Goal: Use online tool/utility: Utilize a website feature to perform a specific function

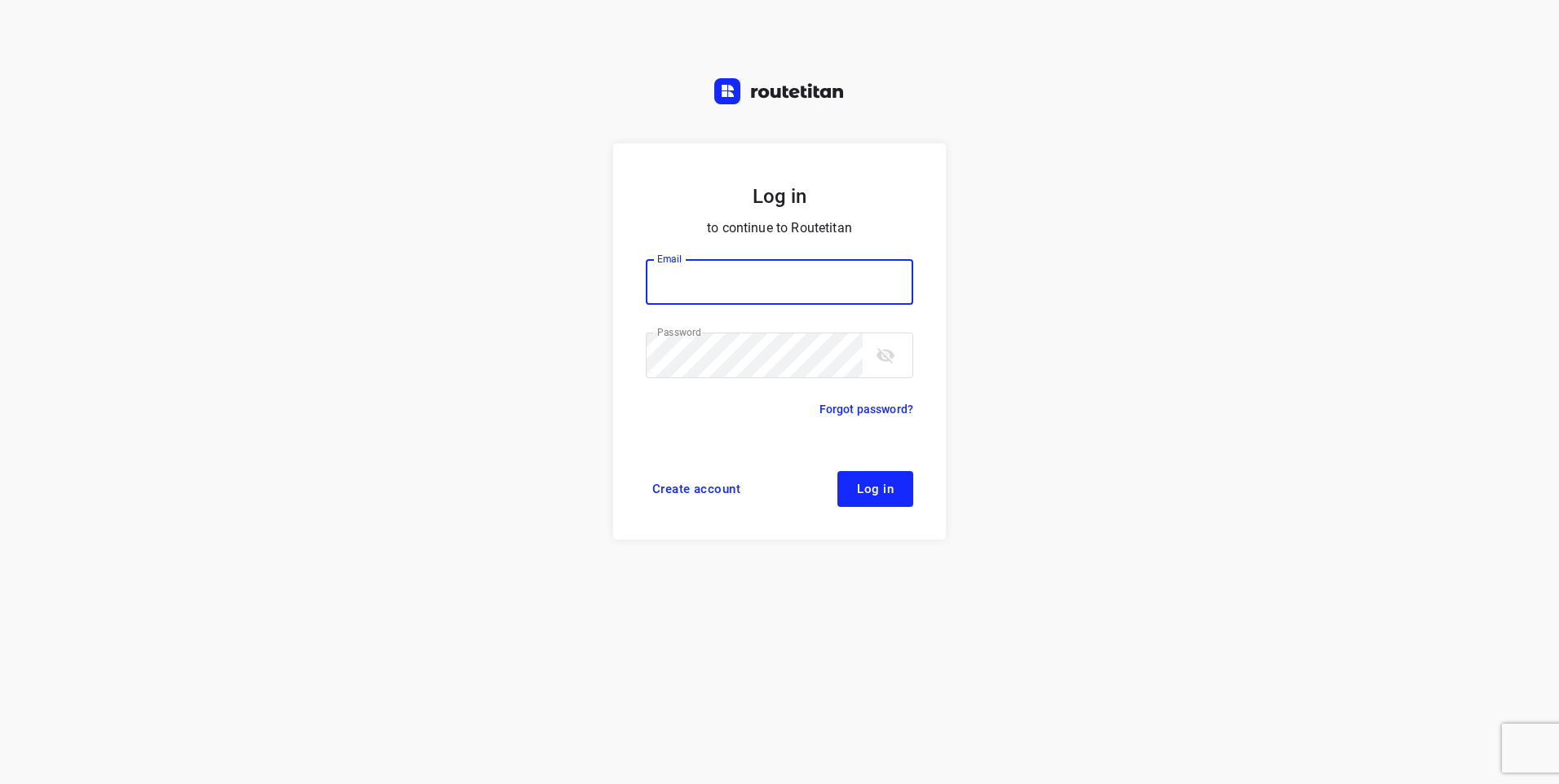
type input "[EMAIL_ADDRESS][DOMAIN_NAME]"
click at [881, 493] on span "Log in" at bounding box center [875, 489] width 37 height 13
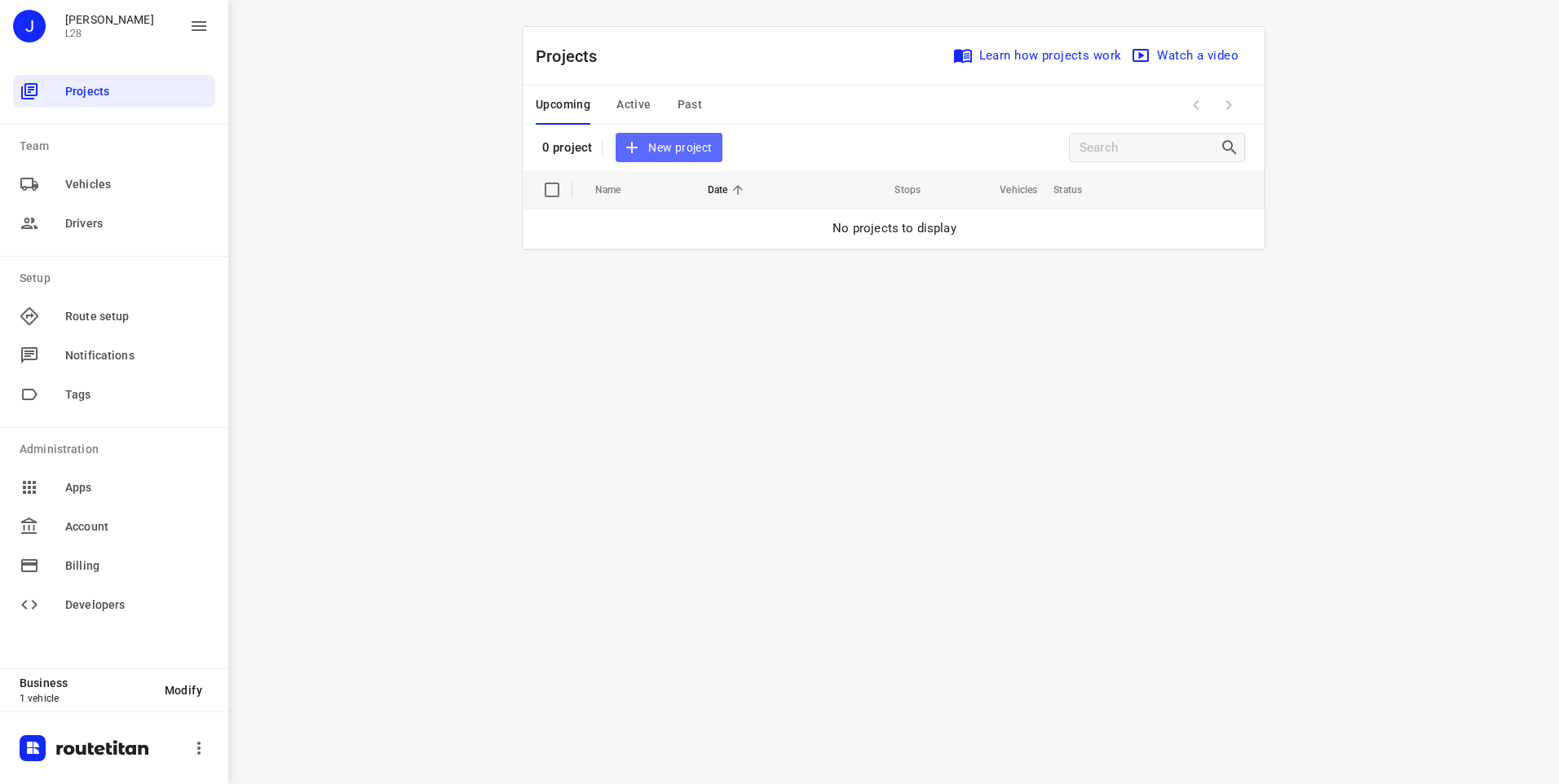
click at [681, 155] on span "New project" at bounding box center [668, 148] width 86 height 21
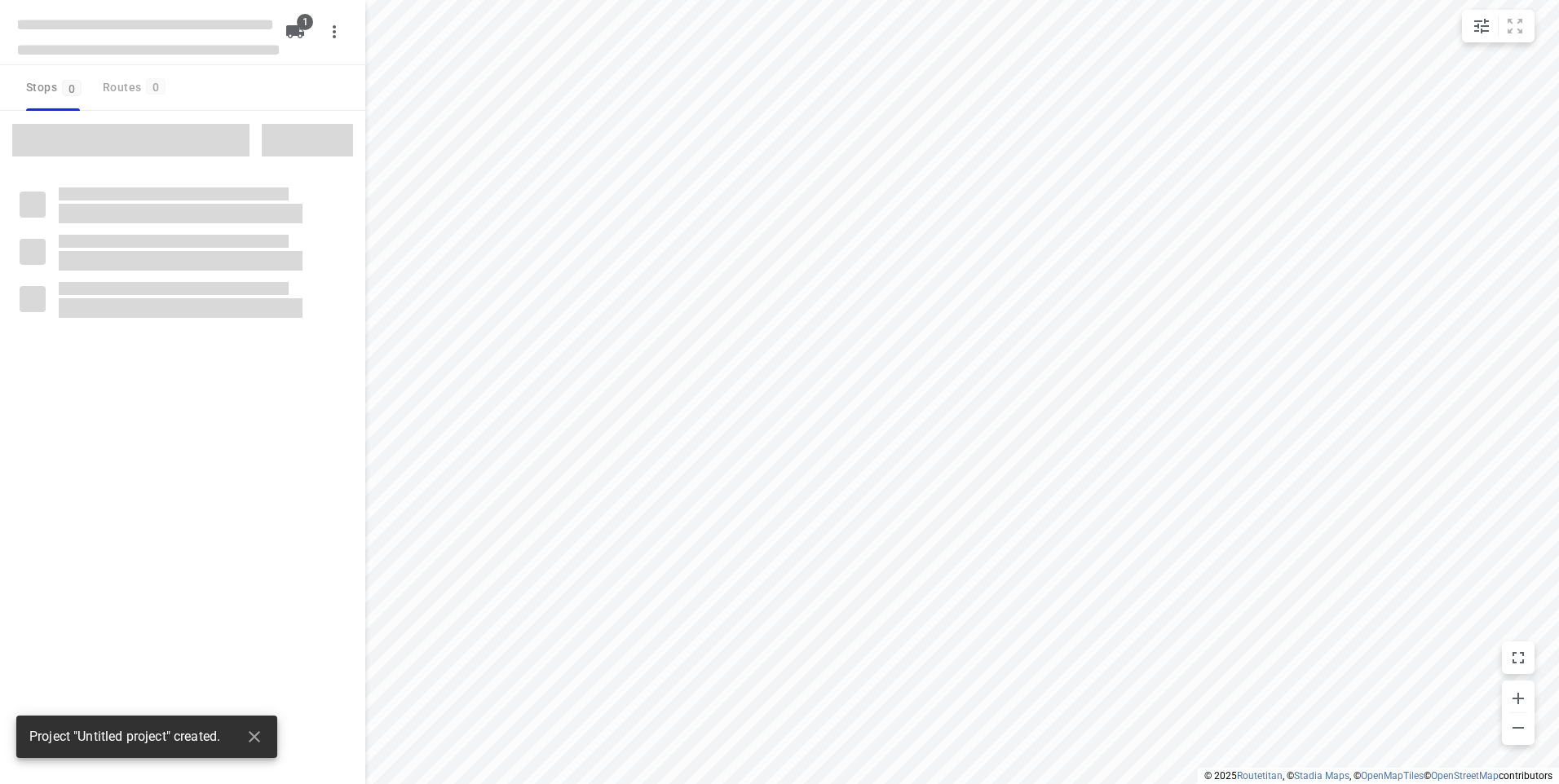
type input "distance"
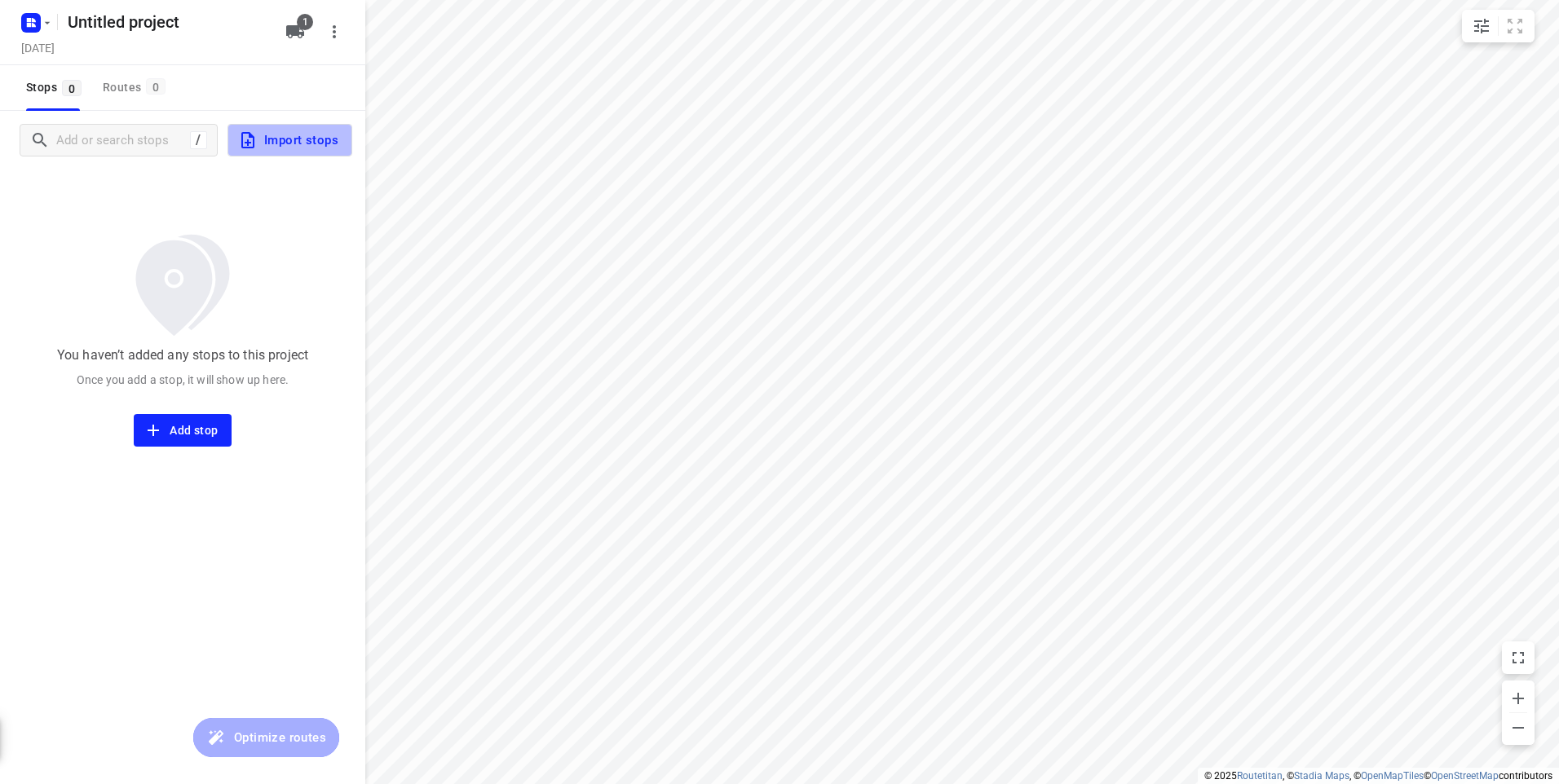
click at [298, 142] on span "Import stops" at bounding box center [288, 140] width 100 height 21
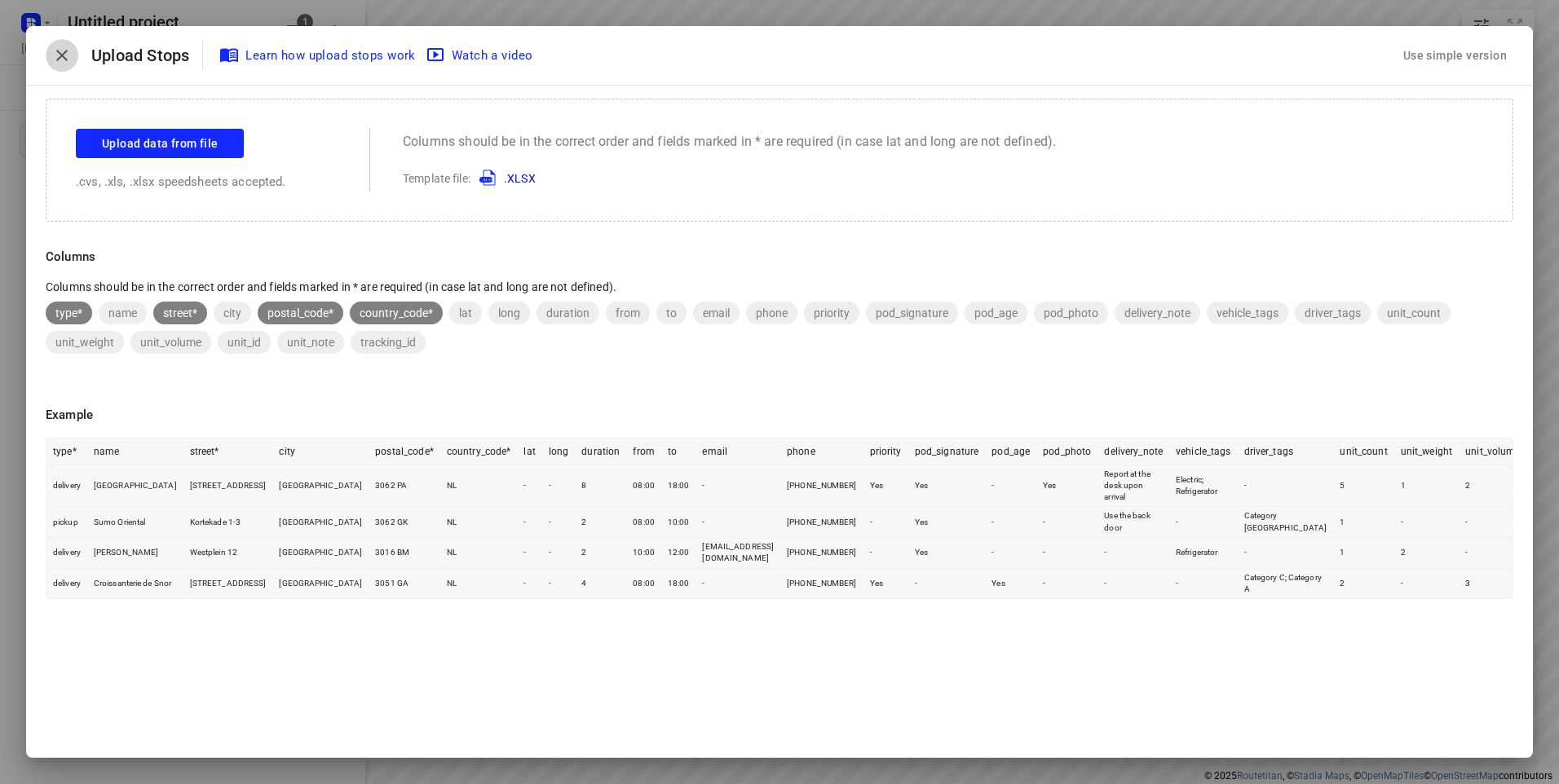
click at [60, 56] on icon "button" at bounding box center [62, 56] width 20 height 20
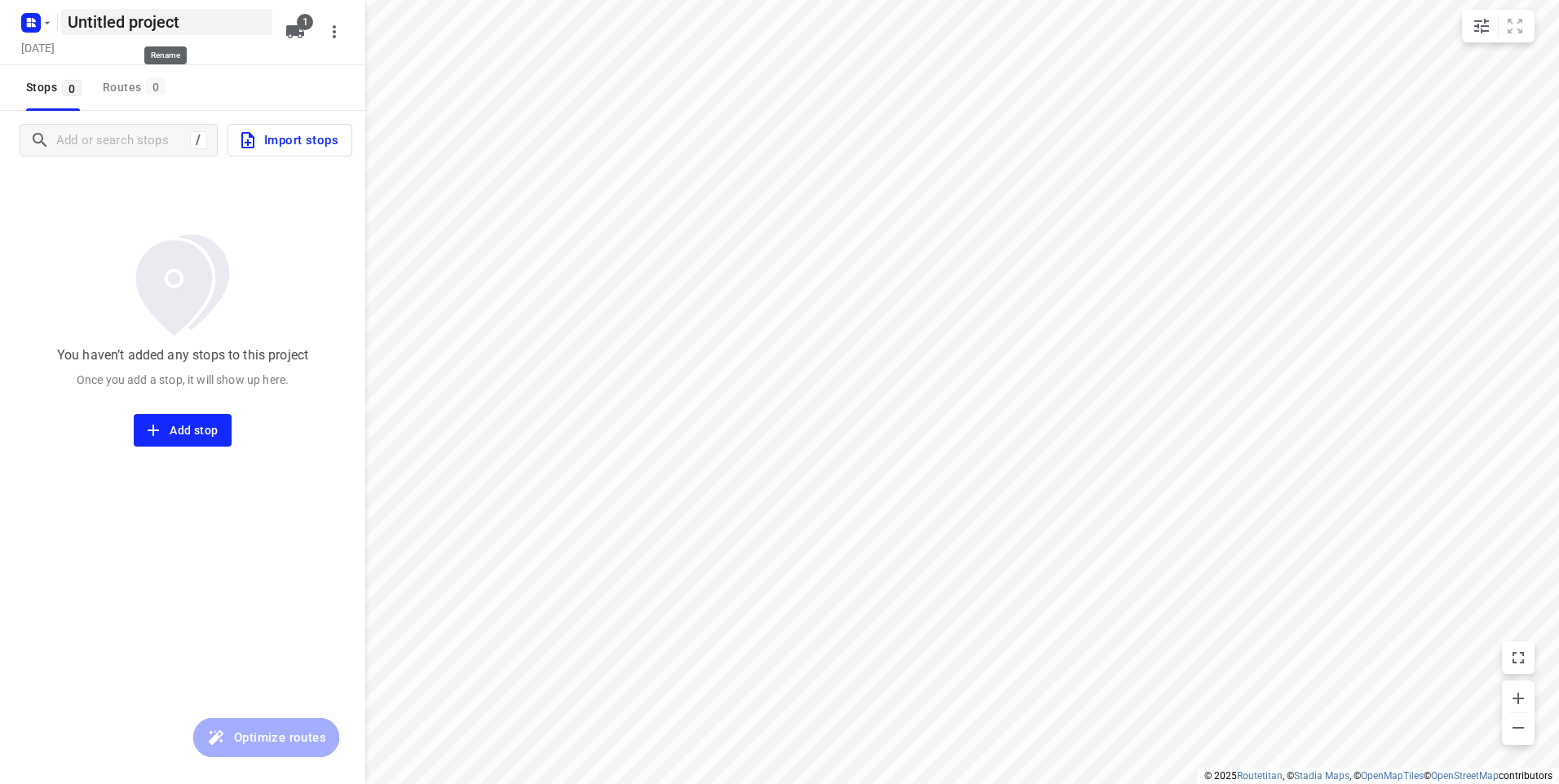
click at [154, 19] on h5 "Untitled project" at bounding box center [166, 22] width 211 height 26
drag, startPoint x: 191, startPoint y: 20, endPoint x: 7, endPoint y: 18, distance: 184.0
click at [7, 18] on div "Untitled project ​ [DATE] 1" at bounding box center [182, 32] width 365 height 65
type input "woe 08-10"
click at [61, 50] on h5 "[DATE]" at bounding box center [38, 48] width 47 height 19
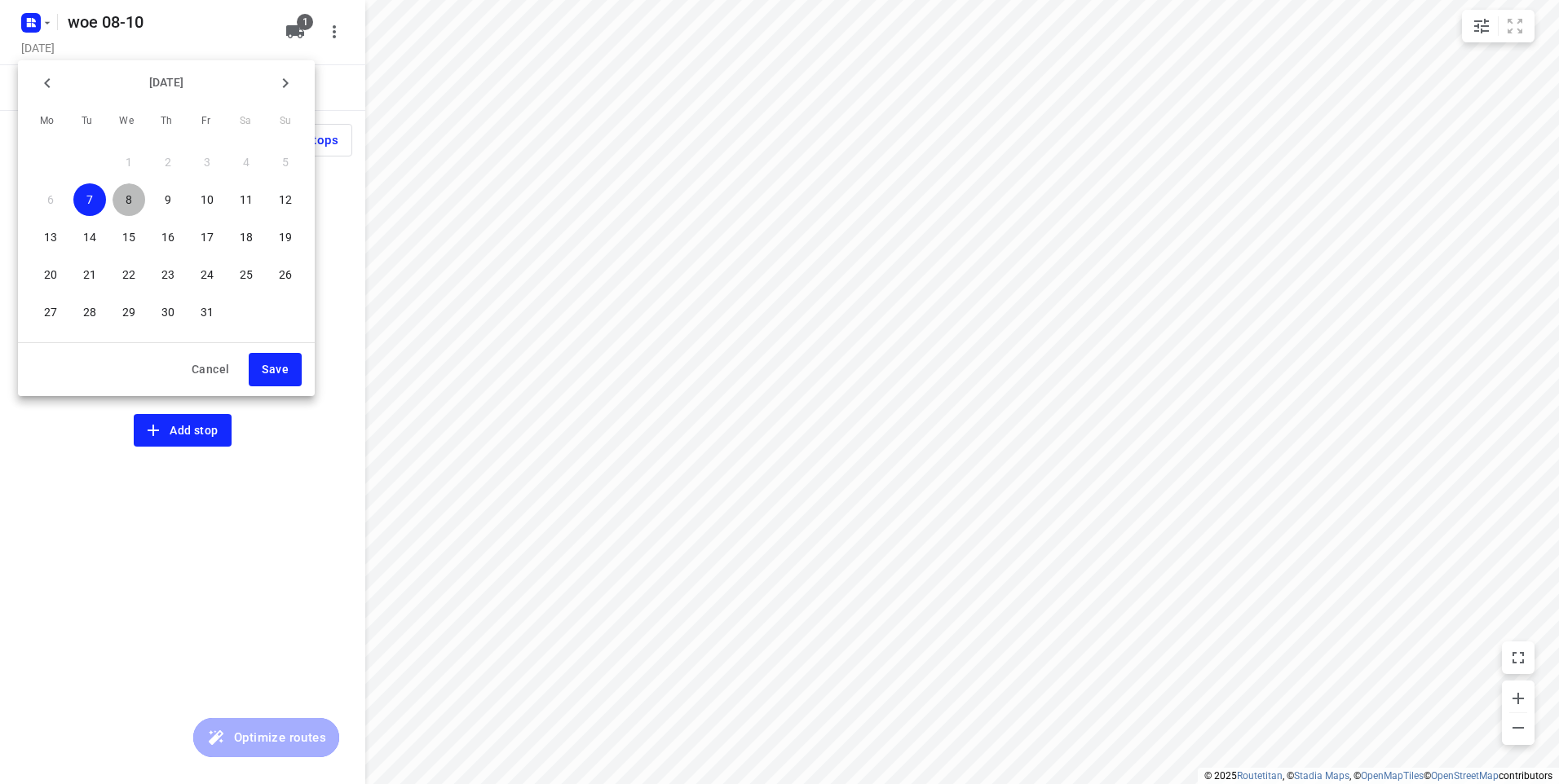
click at [134, 201] on span "8" at bounding box center [129, 199] width 33 height 16
click at [270, 359] on button "Save" at bounding box center [275, 369] width 53 height 34
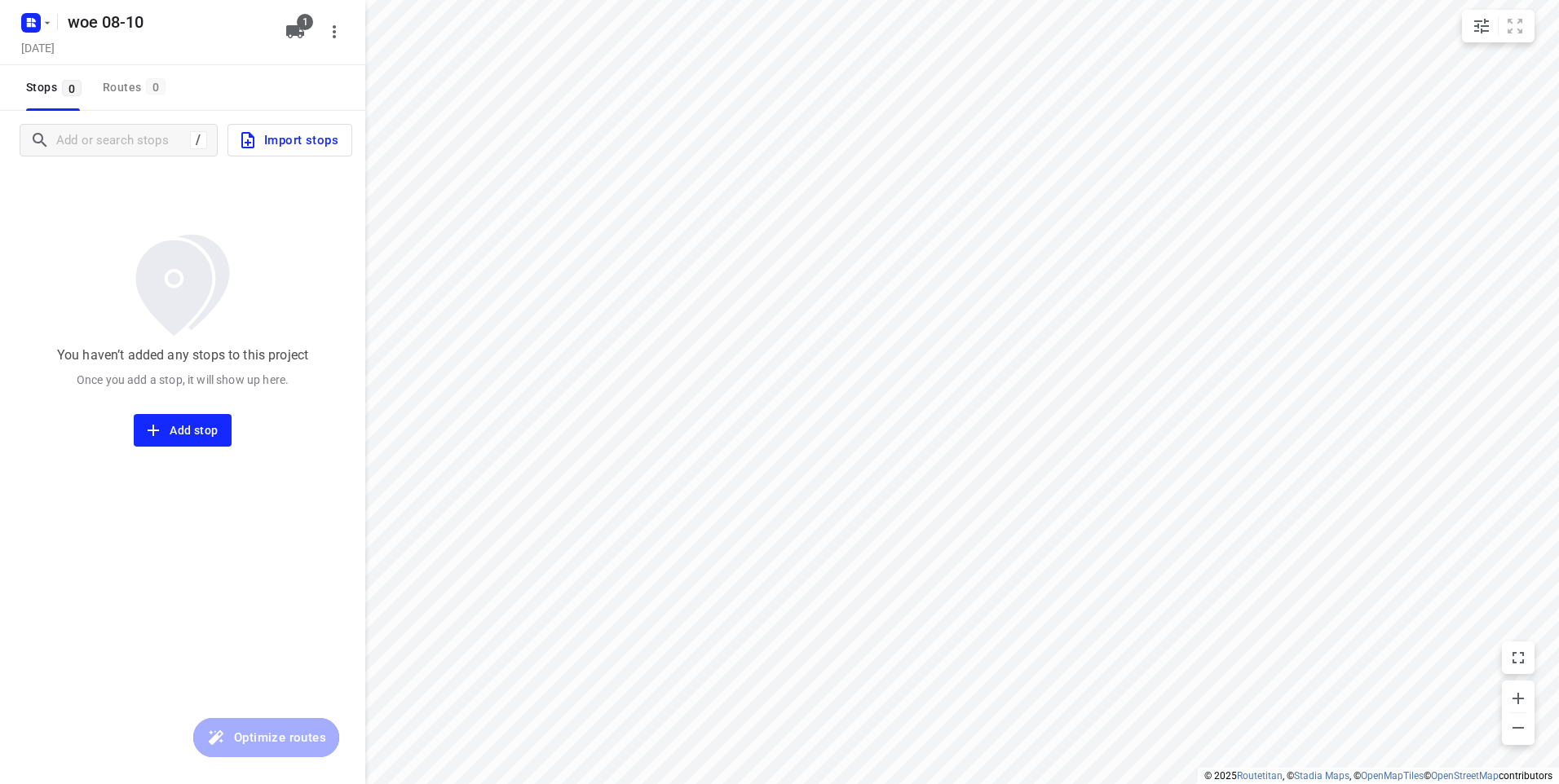
click at [271, 144] on span "Import stops" at bounding box center [288, 140] width 100 height 21
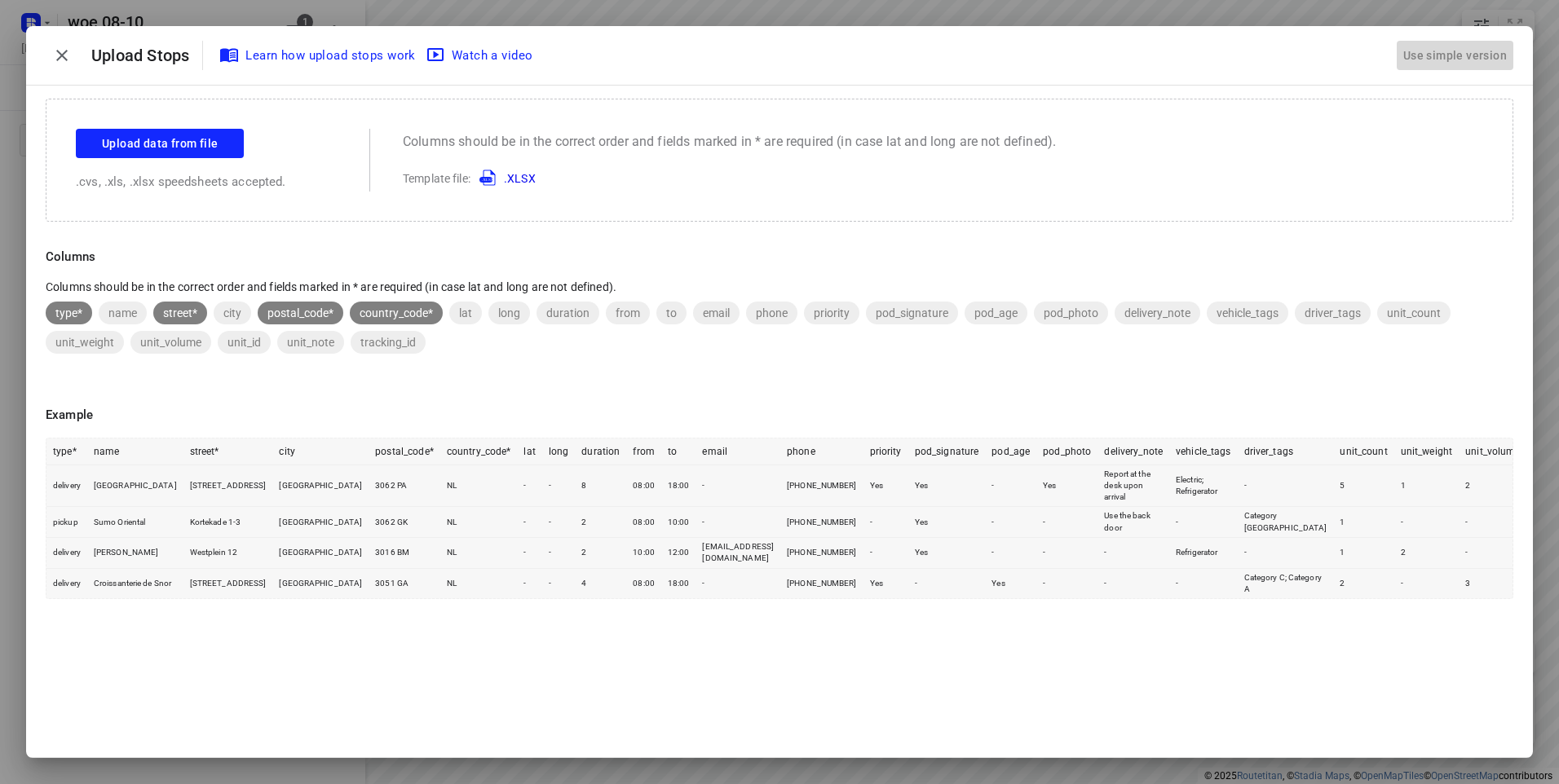
click at [1451, 58] on div "Use simple version" at bounding box center [1455, 56] width 110 height 27
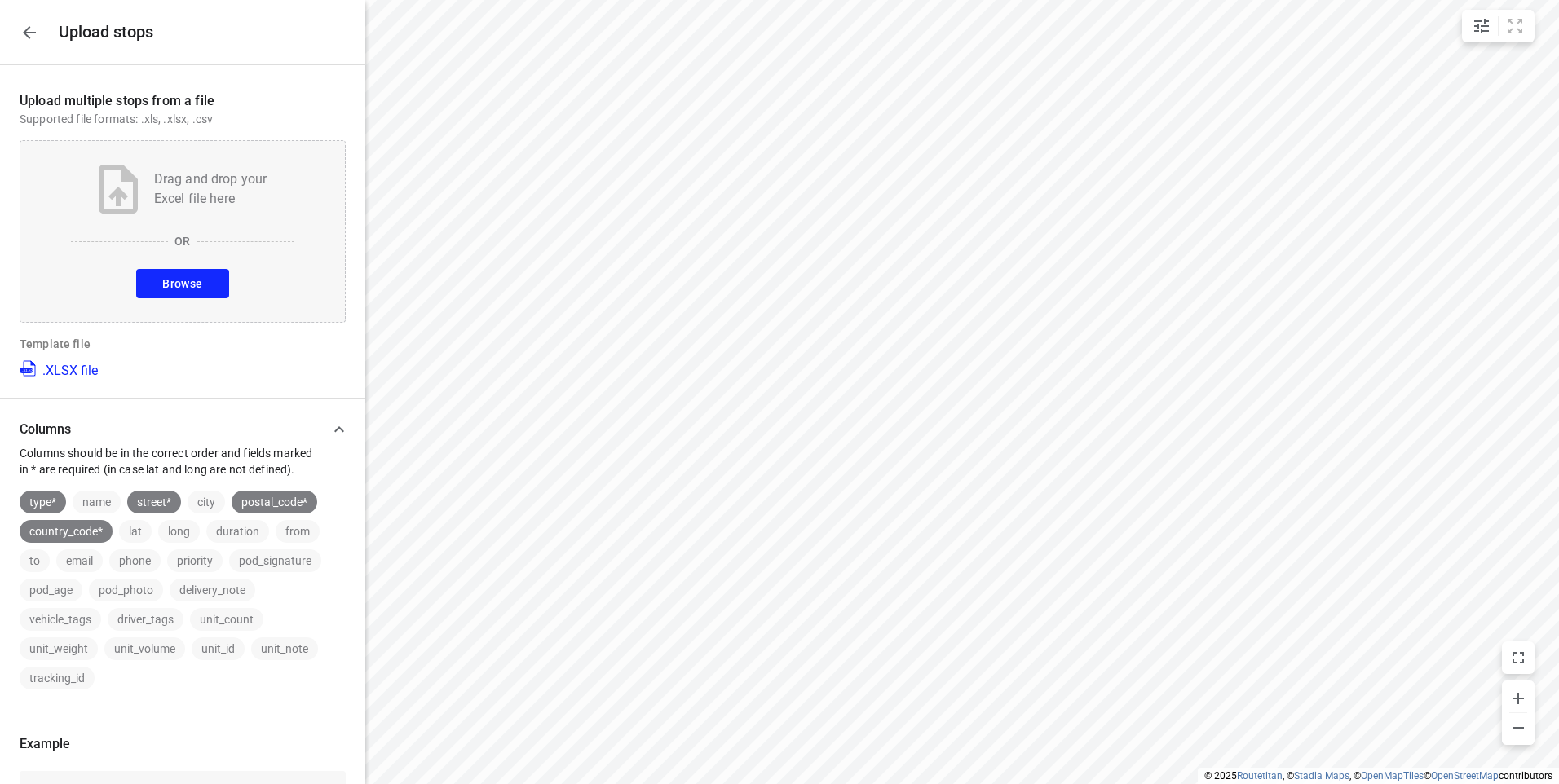
click at [203, 282] on button "Browse" at bounding box center [182, 284] width 92 height 30
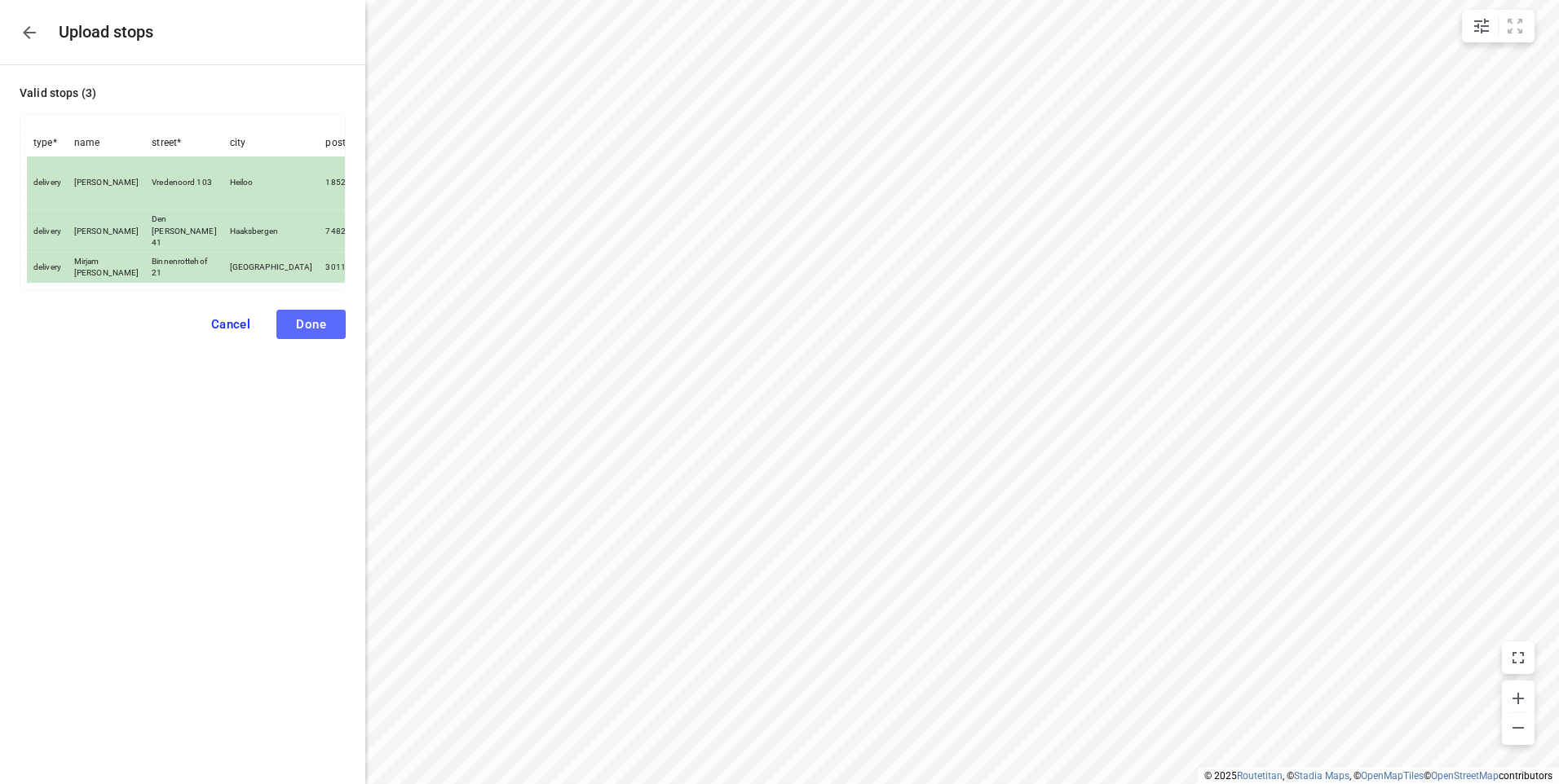
click at [306, 317] on span "Done" at bounding box center [310, 324] width 30 height 15
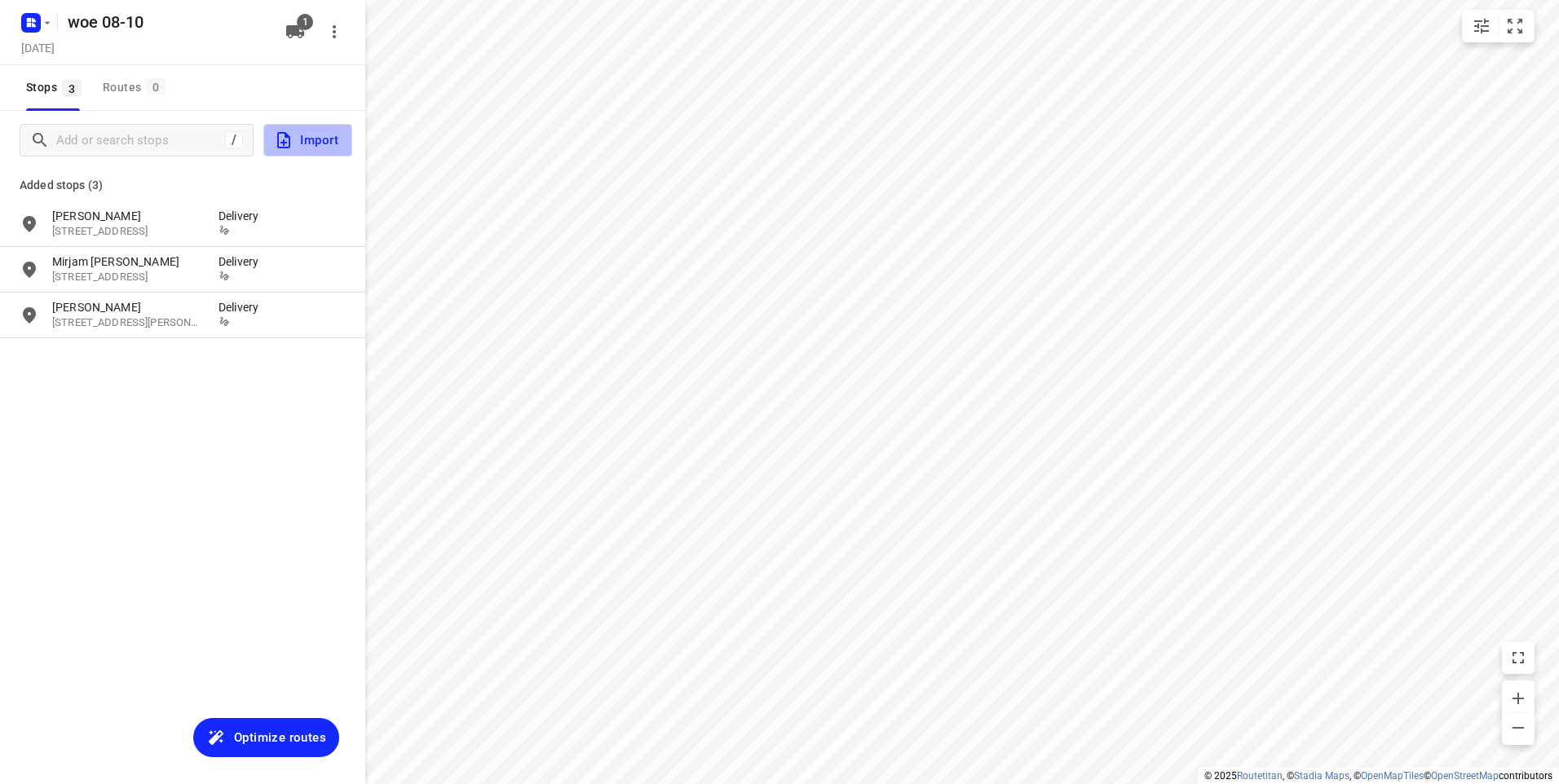
click at [302, 141] on span "Import" at bounding box center [306, 140] width 64 height 21
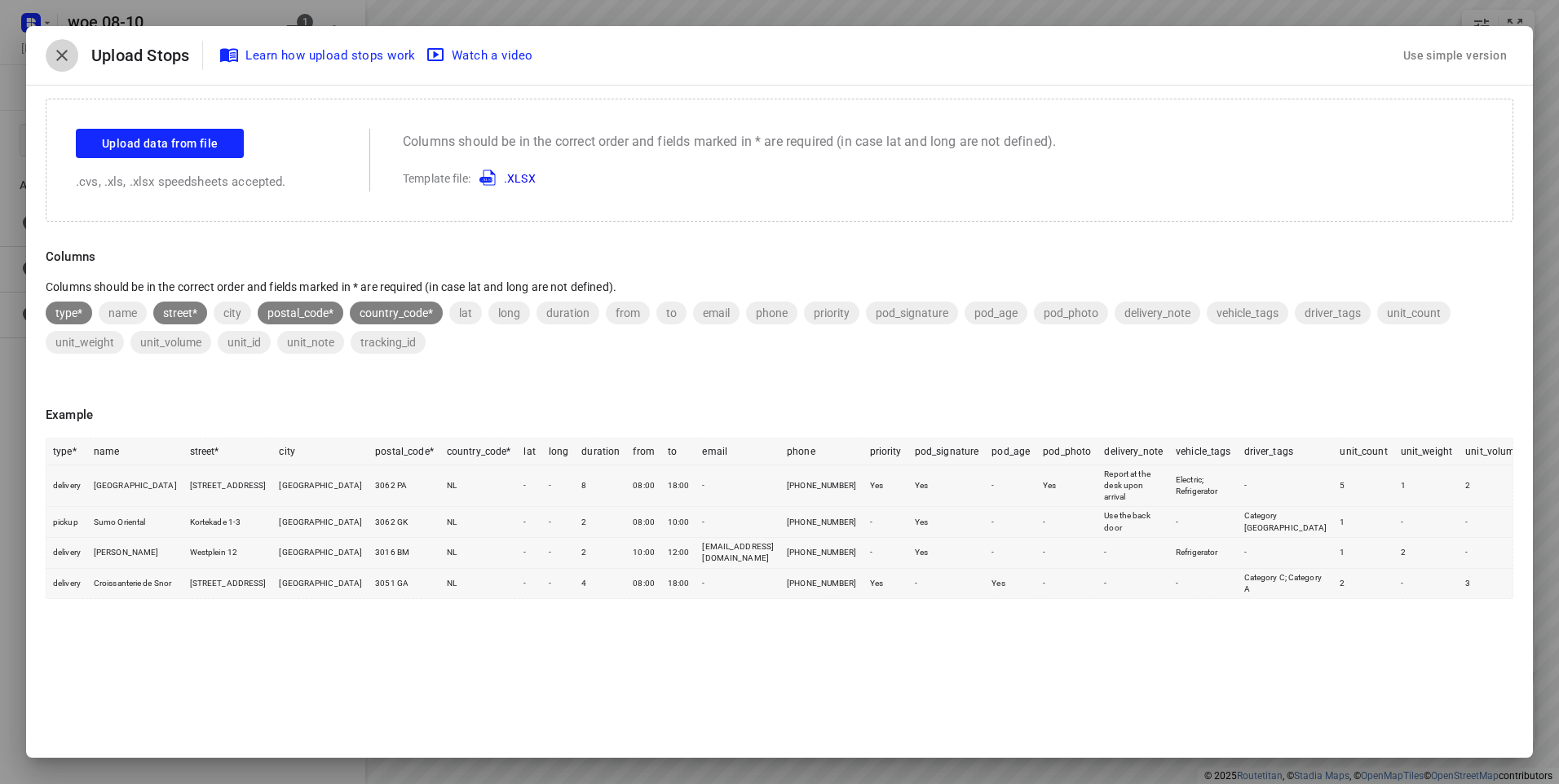
click at [55, 49] on icon "button" at bounding box center [62, 56] width 20 height 20
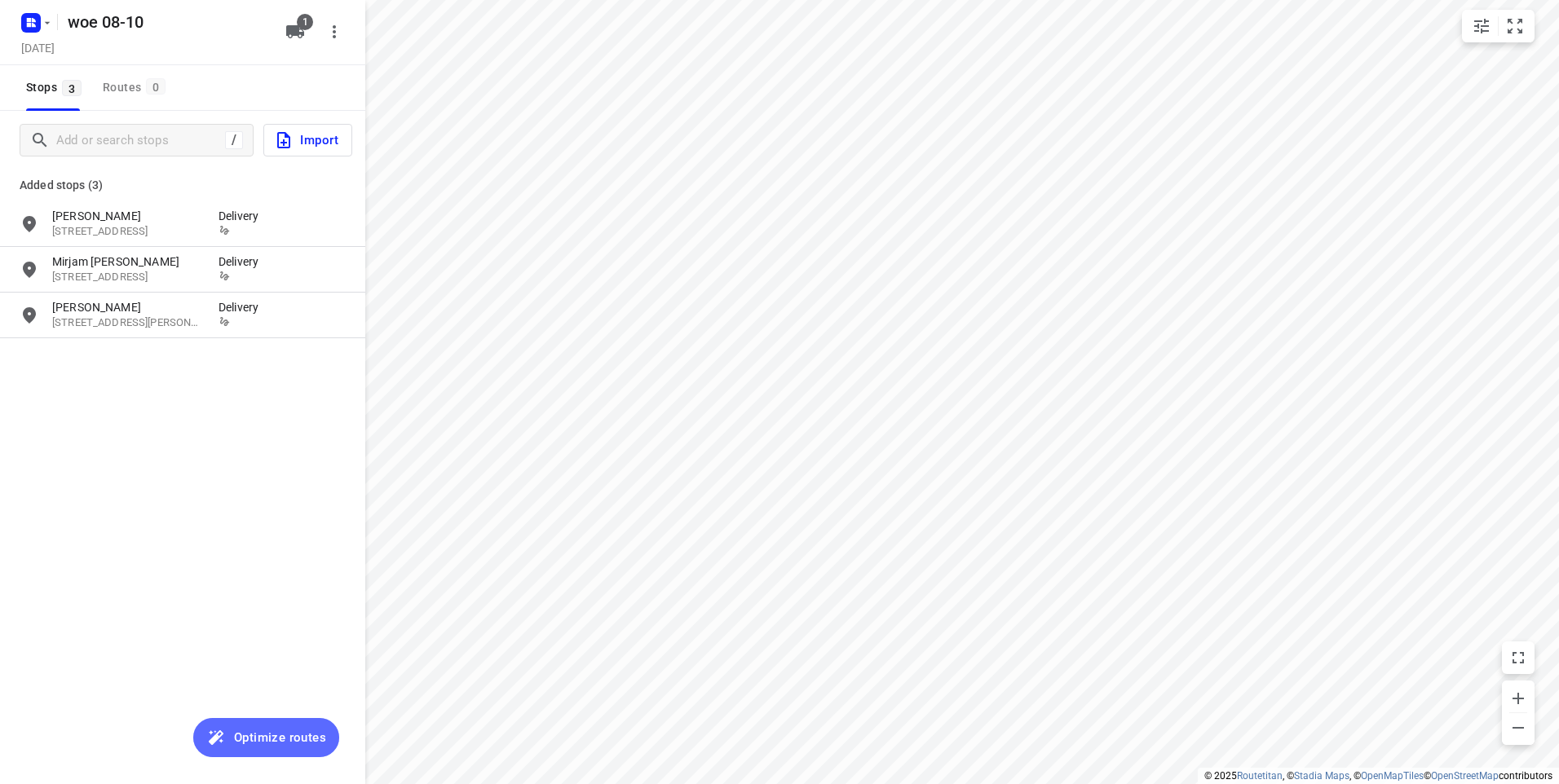
click at [254, 732] on span "Optimize routes" at bounding box center [280, 738] width 92 height 21
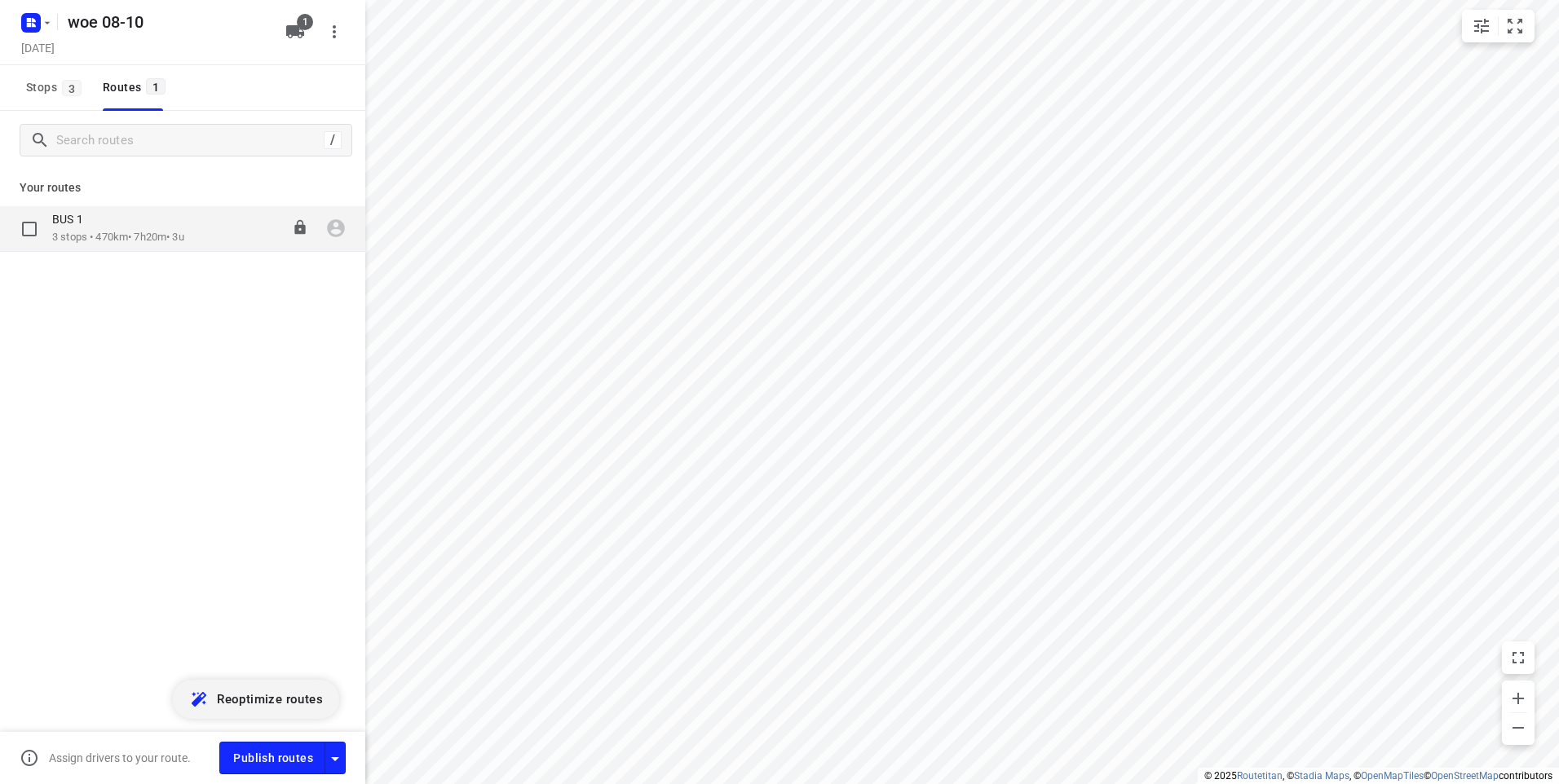
click at [155, 222] on div "BUS 1" at bounding box center [118, 221] width 132 height 18
